Goal: Book appointment/travel/reservation

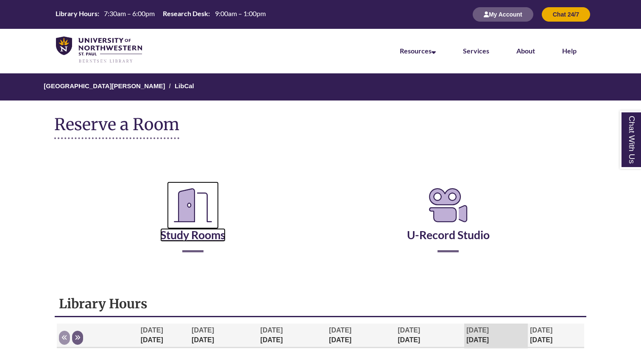
click at [183, 183] on icon "Reserve a Room" at bounding box center [193, 204] width 52 height 47
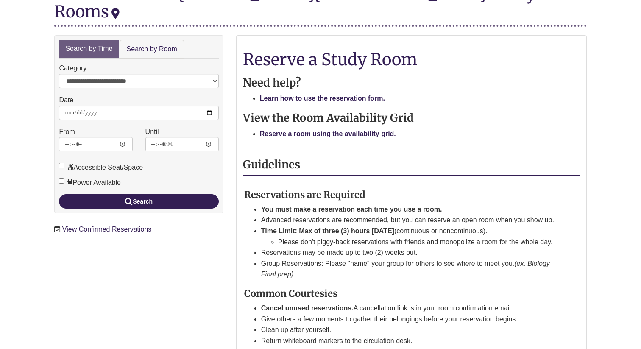
scroll to position [146, 0]
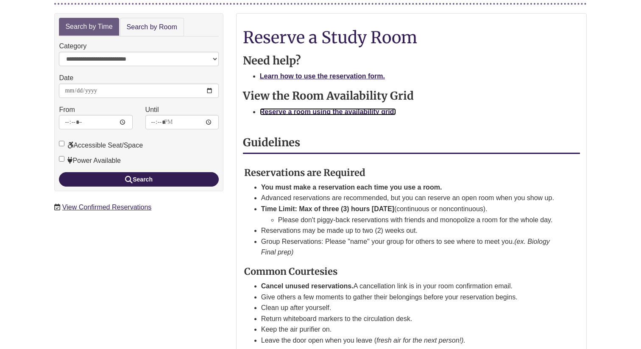
click at [292, 108] on strong "Reserve a room using the availability grid." at bounding box center [328, 111] width 136 height 7
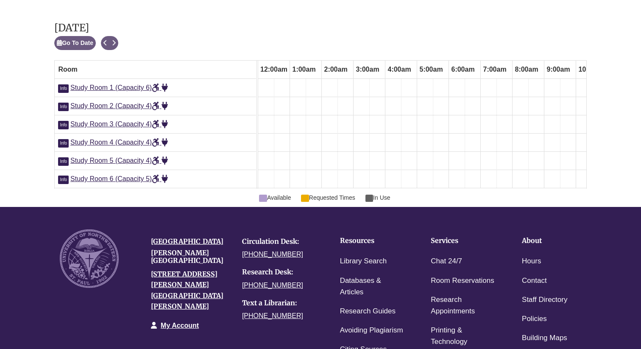
scroll to position [0, 318]
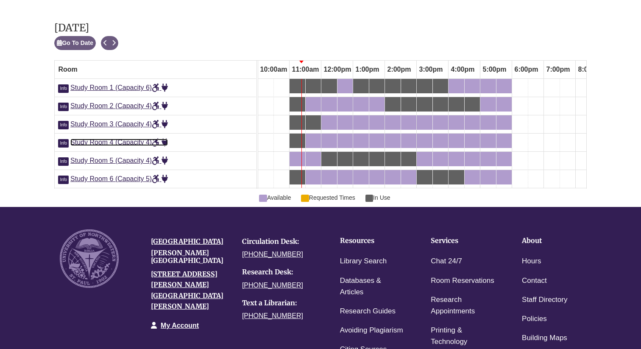
click at [106, 139] on span "Study Room 4 (Capacity 4)" at bounding box center [119, 142] width 98 height 7
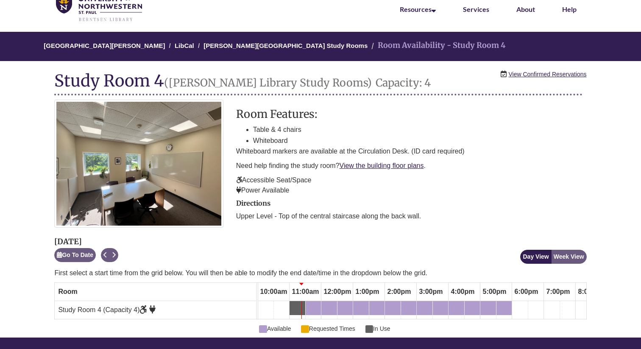
scroll to position [61, 0]
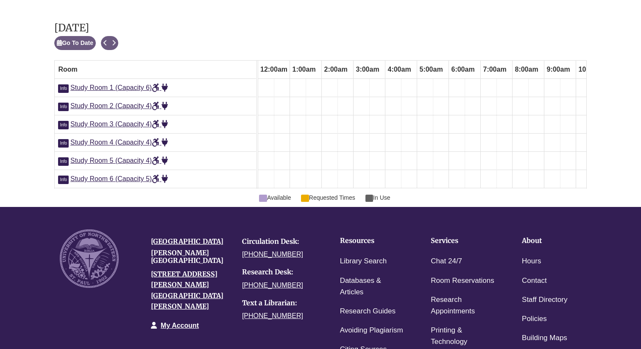
scroll to position [0, 318]
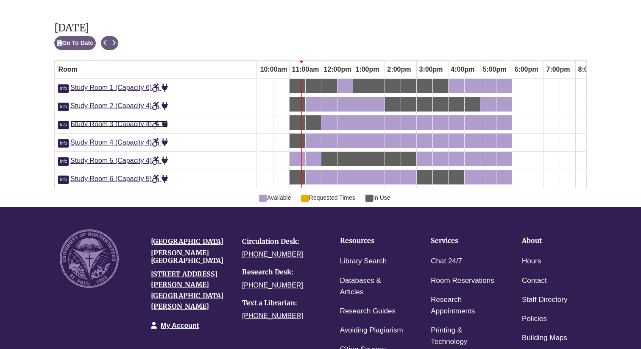
click at [127, 120] on span "Study Room 3 (Capacity 4)" at bounding box center [119, 123] width 98 height 7
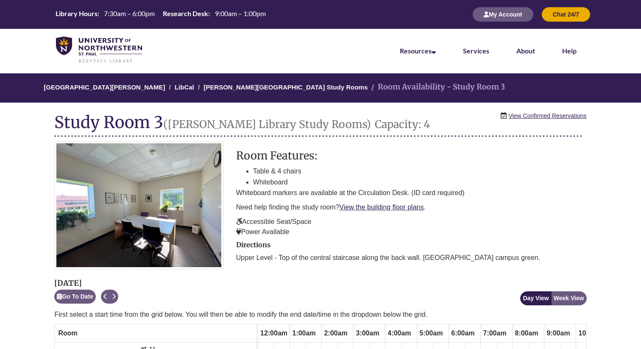
scroll to position [0, 318]
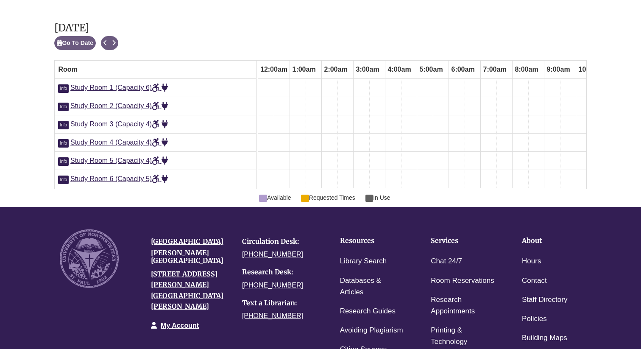
scroll to position [0, 318]
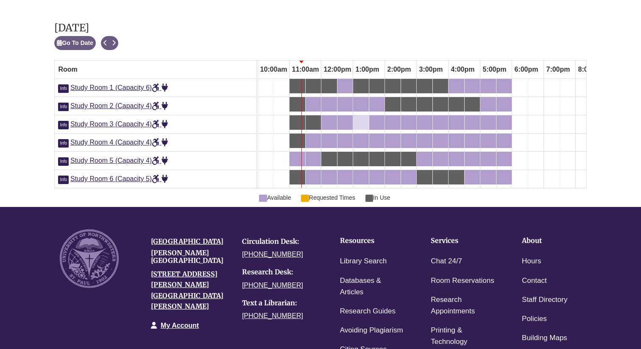
click at [355, 118] on div "1:00pm Friday, September 12, 2025 - Study Room 3 - Available" at bounding box center [355, 122] width 3 height 9
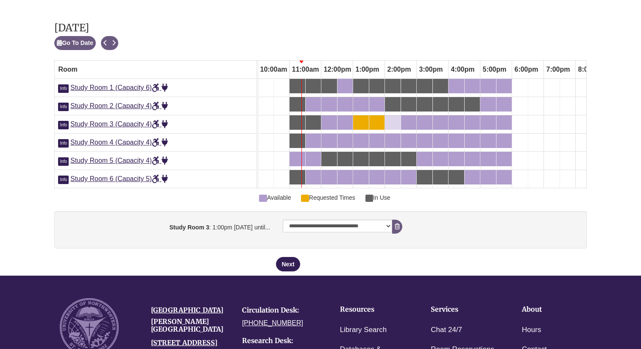
click at [388, 118] on div "2:00pm Friday, September 12, 2025 - Study Room 3 - Available" at bounding box center [387, 122] width 3 height 9
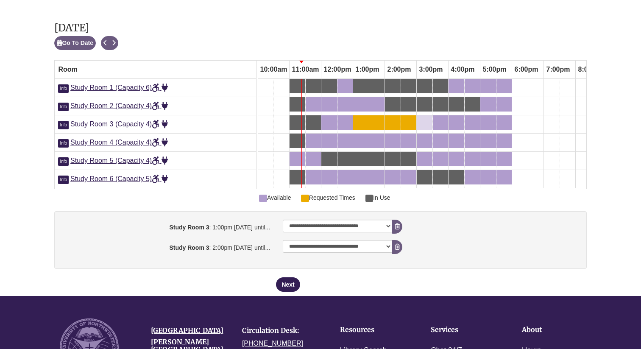
click at [427, 118] on div "3:00pm Friday, September 12, 2025 - Study Room 3 - Available" at bounding box center [425, 122] width 14 height 9
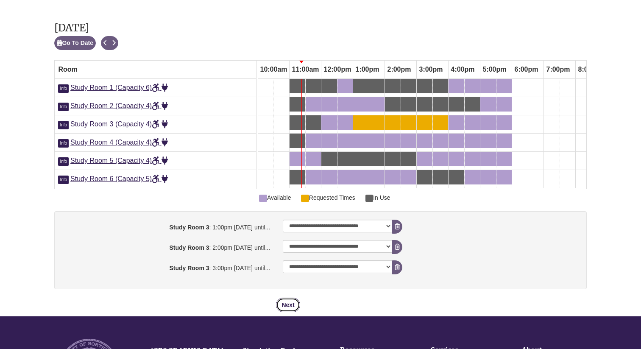
click at [290, 298] on button "Next" at bounding box center [288, 305] width 24 height 14
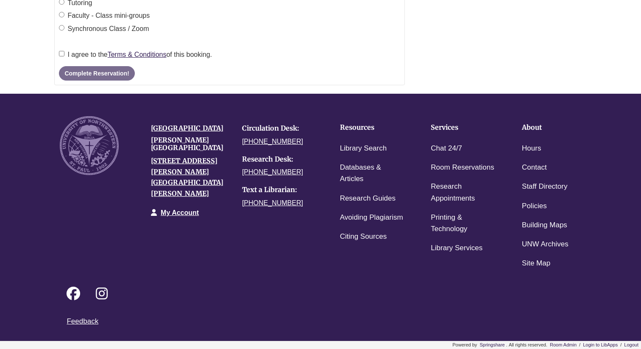
scroll to position [0, 0]
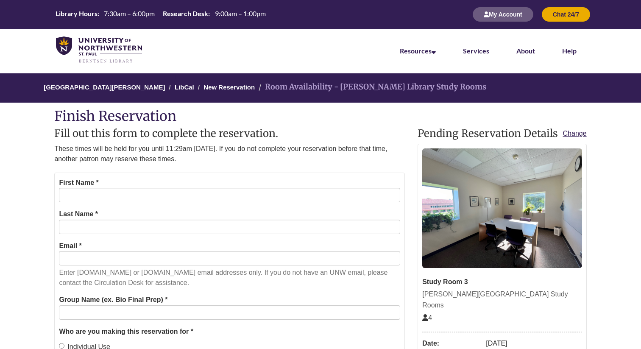
click at [275, 187] on div "First Name *" at bounding box center [229, 189] width 341 height 25
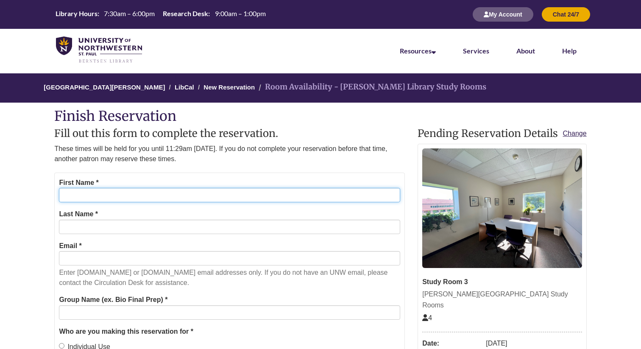
click at [275, 192] on input "First Name *" at bounding box center [229, 195] width 341 height 14
type input "*******"
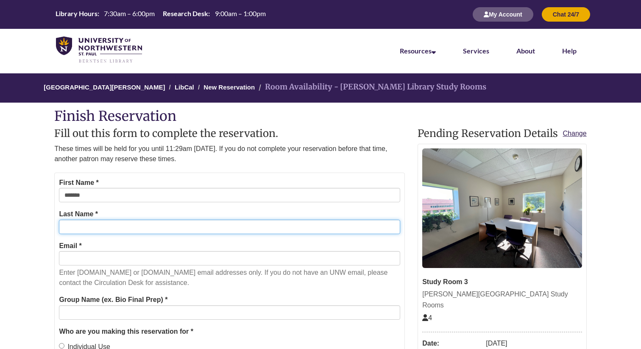
click at [125, 223] on input "Last Name *" at bounding box center [229, 227] width 341 height 14
type input "****"
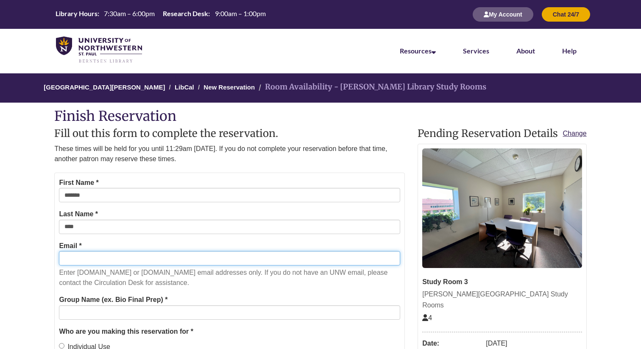
click at [120, 262] on input "Email *" at bounding box center [229, 258] width 341 height 14
type input "**********"
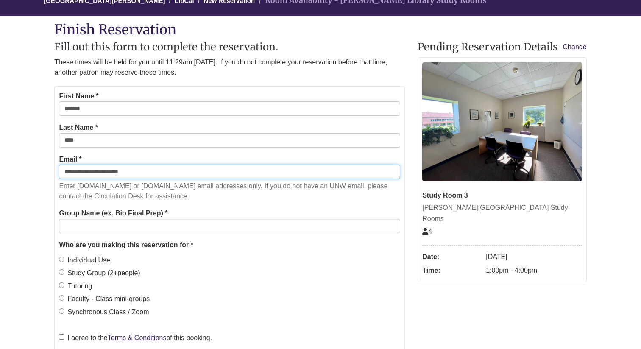
scroll to position [121, 0]
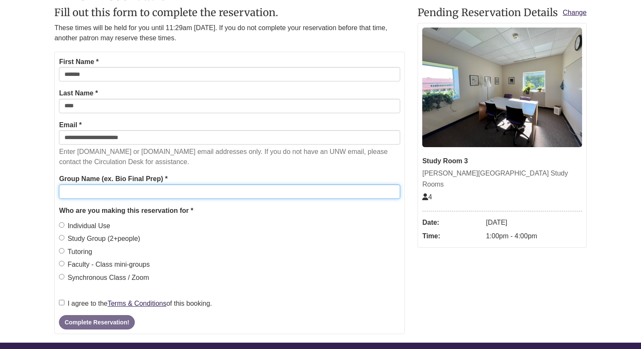
click at [148, 194] on input "Group Name (ex. Bio Final Prep) *" at bounding box center [229, 191] width 341 height 14
type input "**********"
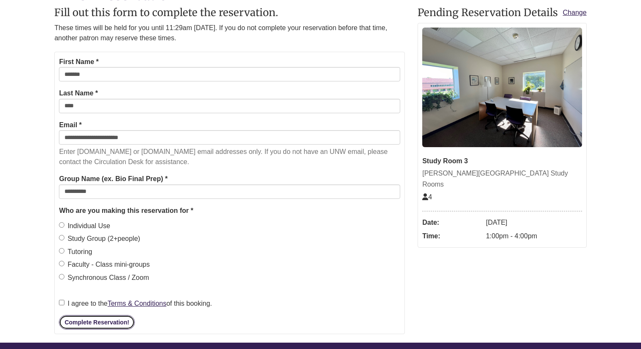
click at [72, 318] on button "Complete Reservation!" at bounding box center [96, 322] width 75 height 14
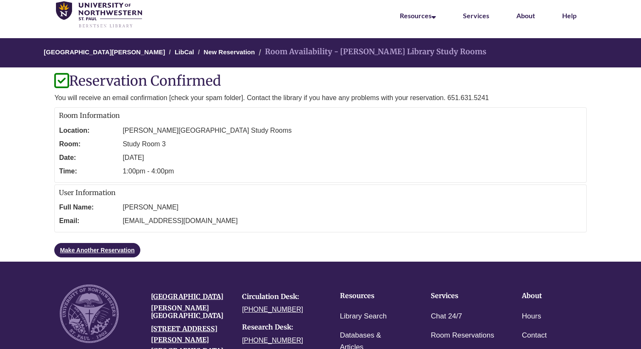
scroll to position [33, 0]
